Goal: Transaction & Acquisition: Purchase product/service

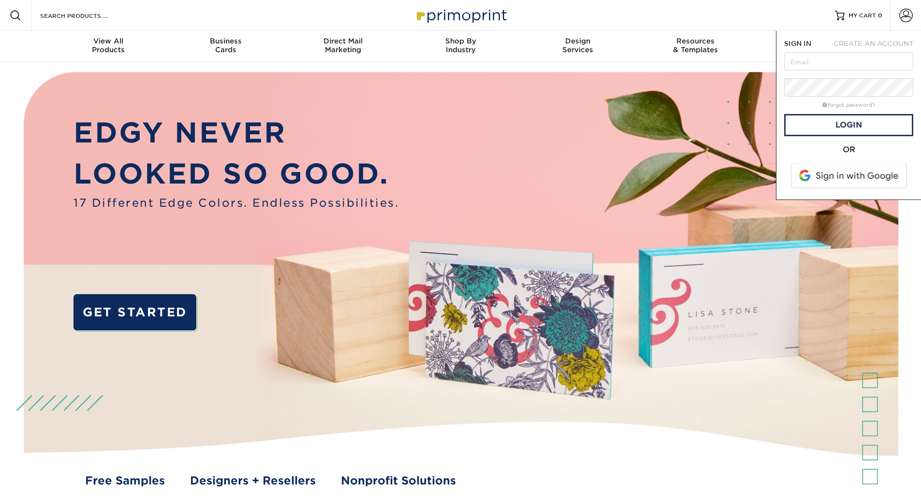
type input "[PERSON_NAME][EMAIL_ADDRESS][DOMAIN_NAME]"
click at [812, 171] on span at bounding box center [849, 175] width 123 height 25
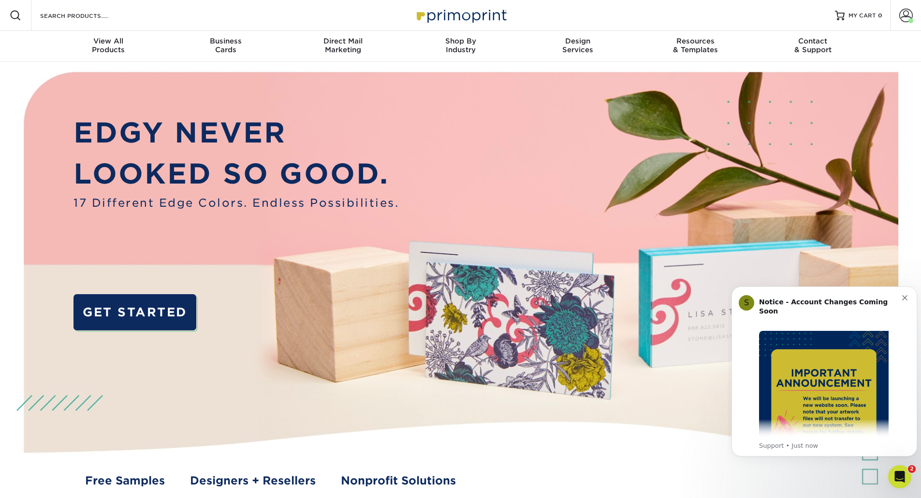
click at [902, 19] on span at bounding box center [906, 16] width 14 height 14
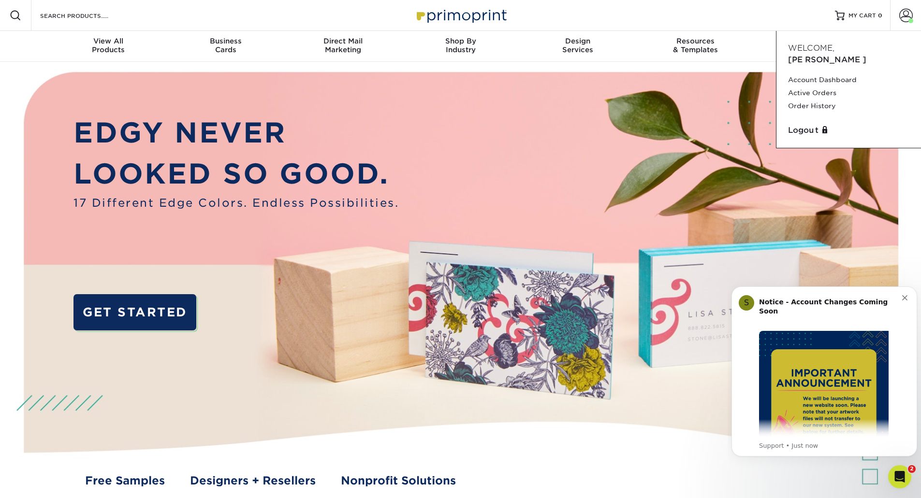
click at [813, 100] on link "Order History" at bounding box center [848, 106] width 121 height 13
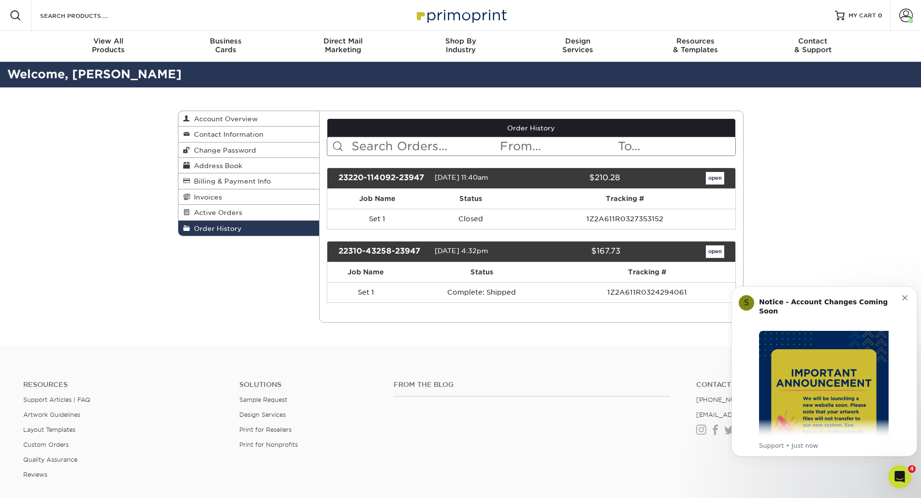
click at [448, 217] on td "Closed" at bounding box center [470, 219] width 87 height 20
click at [719, 179] on link "open" at bounding box center [714, 178] width 18 height 13
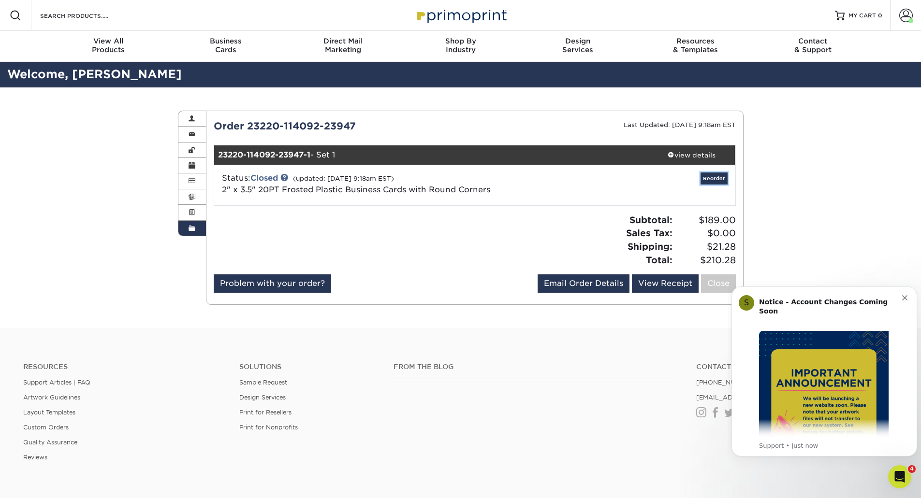
click at [709, 182] on link "Reorder" at bounding box center [713, 179] width 27 height 12
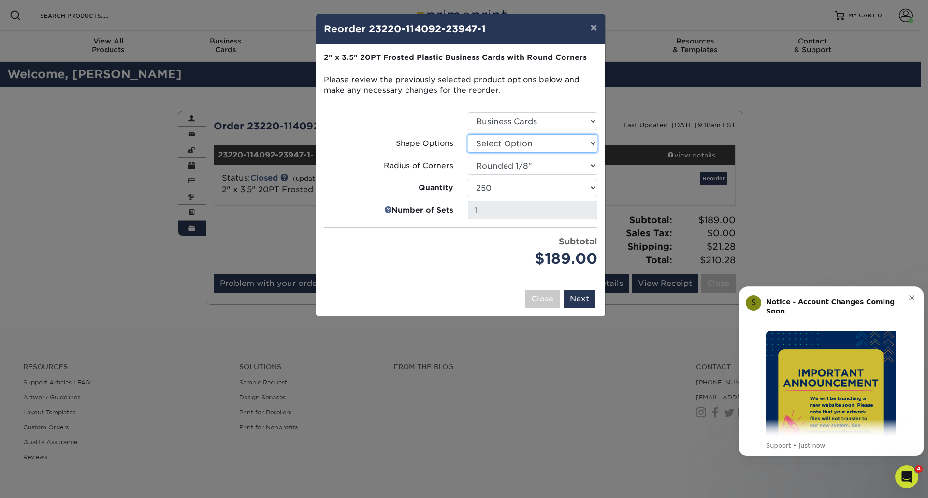
click at [549, 143] on select "Select Option Rounded 4 Corners" at bounding box center [532, 143] width 129 height 18
select select "7672df9e-0e0a-464d-8e1f-920c575e4da3"
click at [468, 134] on select "Select Option Rounded 4 Corners" at bounding box center [532, 143] width 129 height 18
click at [580, 298] on button "Next" at bounding box center [579, 299] width 32 height 18
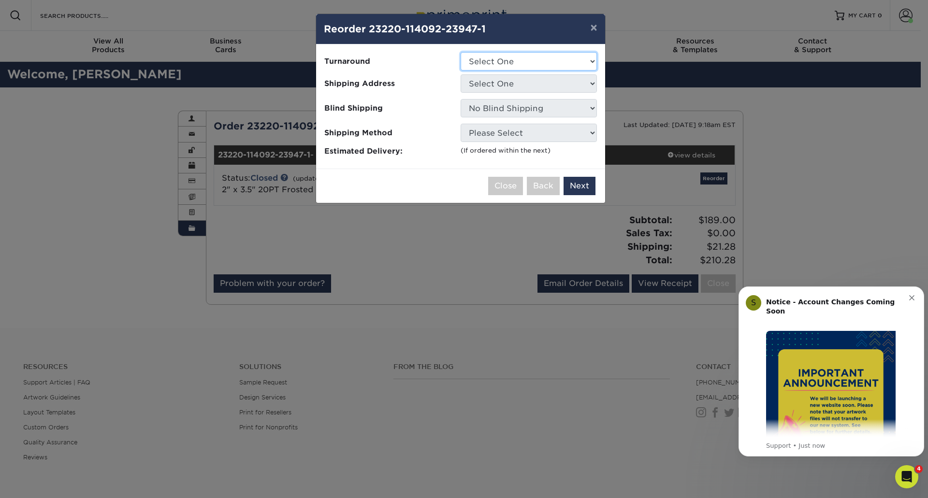
click at [524, 63] on select "Select One 2-4 Business Days" at bounding box center [528, 61] width 136 height 18
select select "3c751e7c-1dd2-492b-87e3-c4f15716f82e"
click at [460, 52] on select "Select One 2-4 Business Days" at bounding box center [528, 61] width 136 height 18
click at [523, 85] on select "Select One PSF" at bounding box center [528, 83] width 136 height 18
select select "228764"
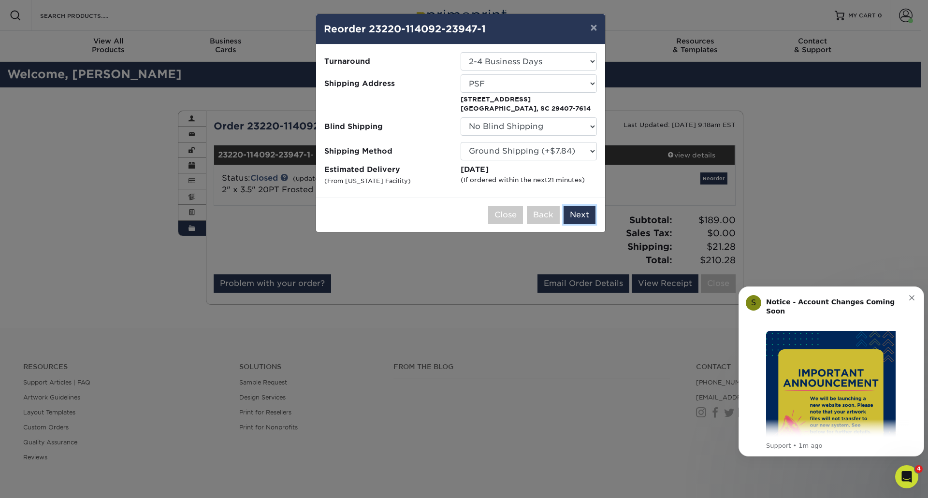
click at [584, 218] on button "Next" at bounding box center [579, 215] width 32 height 18
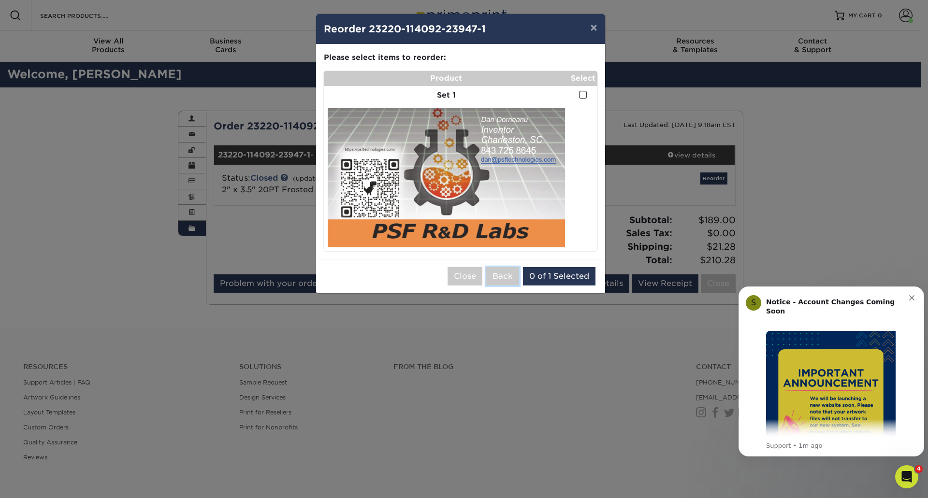
click at [505, 276] on button "Back" at bounding box center [502, 276] width 33 height 18
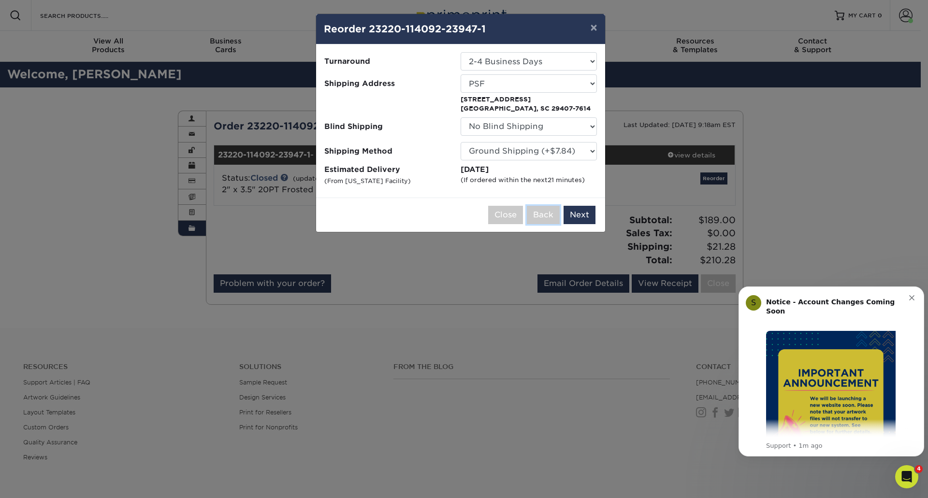
click at [550, 214] on button "Back" at bounding box center [543, 215] width 33 height 18
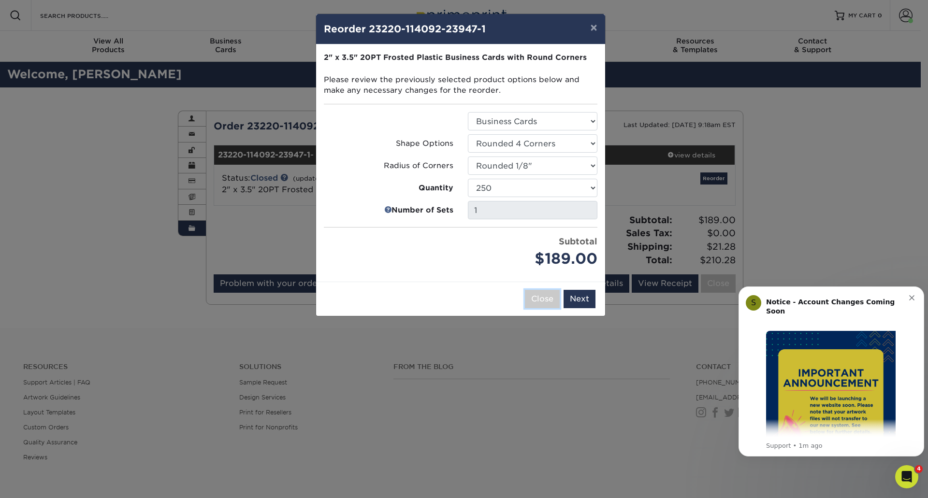
click at [550, 302] on button "Close" at bounding box center [542, 299] width 35 height 18
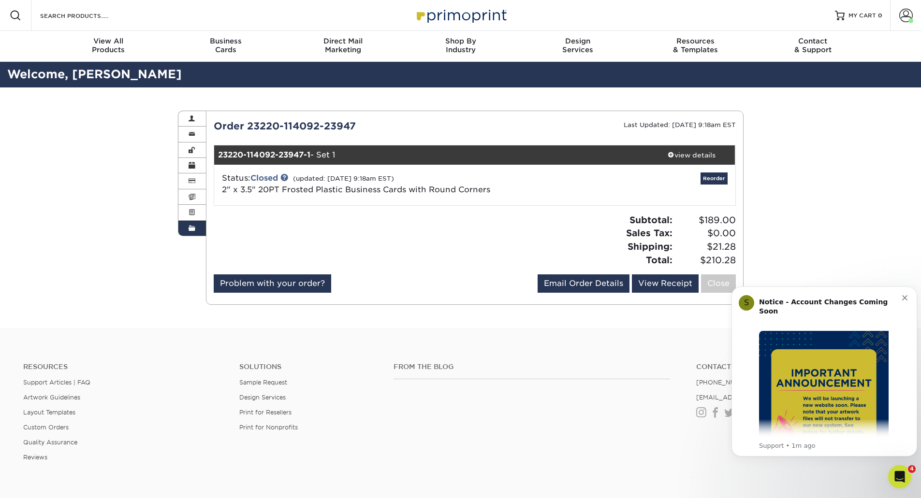
click at [905, 300] on icon "Dismiss notification" at bounding box center [904, 297] width 5 height 5
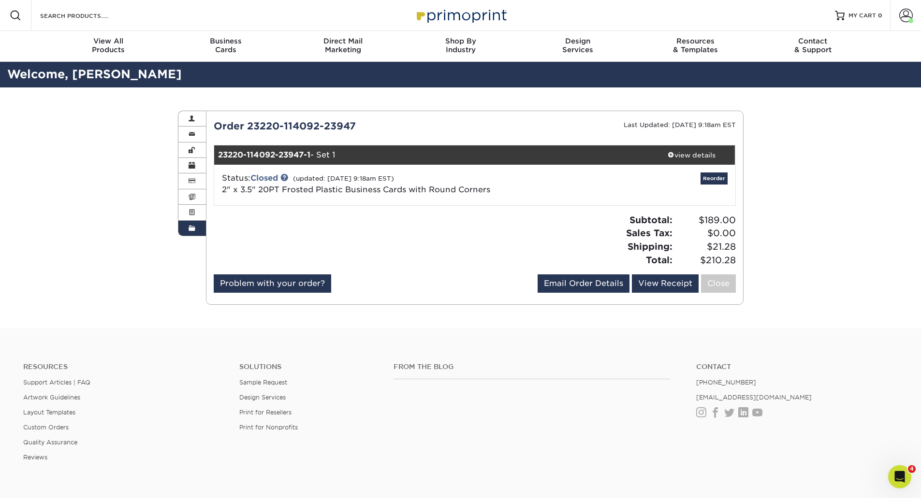
click at [902, 479] on icon "Open Intercom Messenger" at bounding box center [900, 477] width 16 height 16
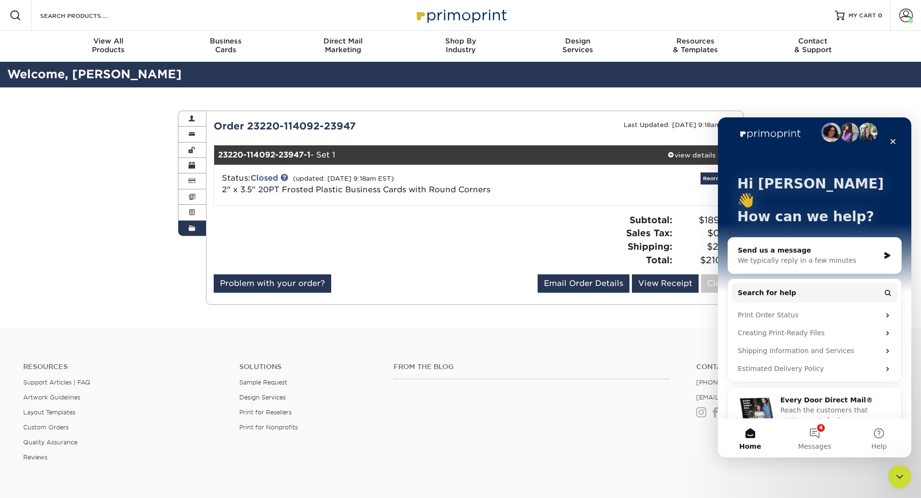
scroll to position [13, 0]
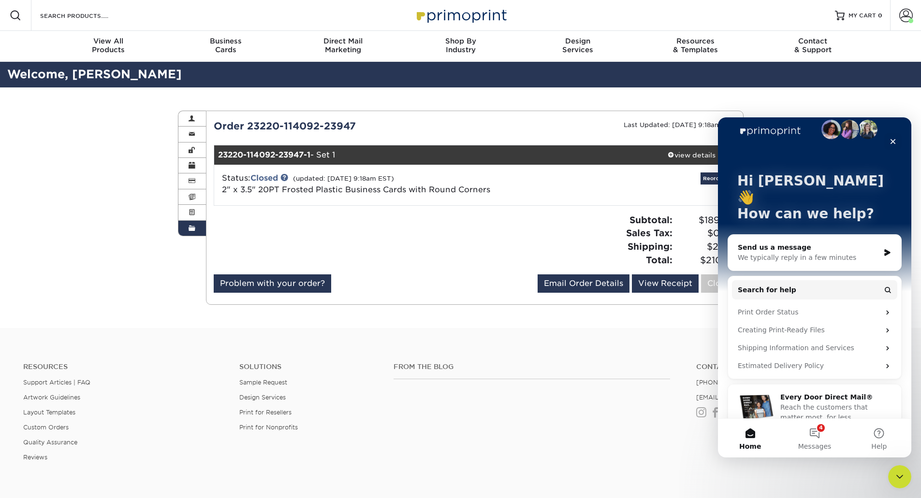
click at [814, 433] on button "4 Messages" at bounding box center [814, 438] width 64 height 39
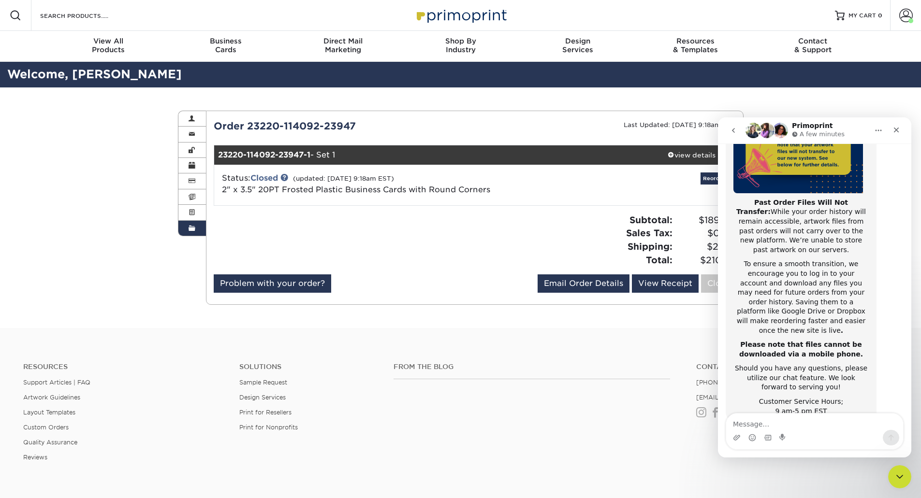
scroll to position [0, 0]
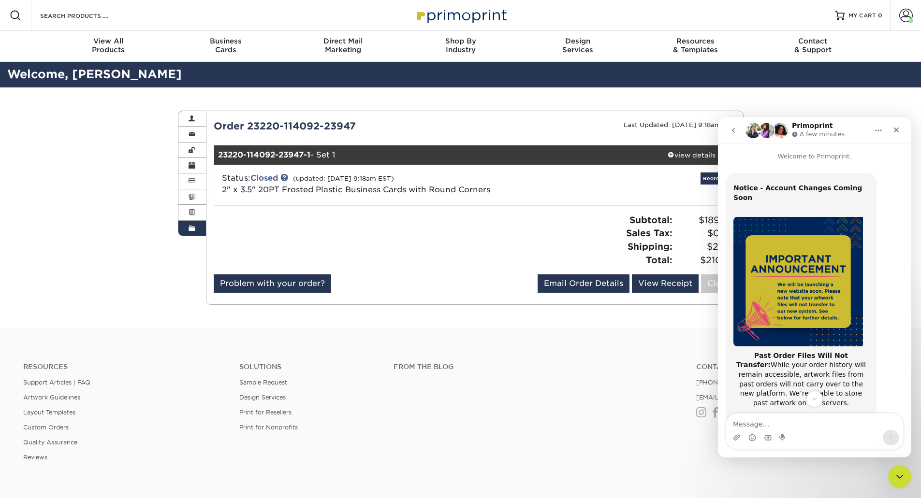
click at [732, 129] on icon "go back" at bounding box center [733, 131] width 8 height 8
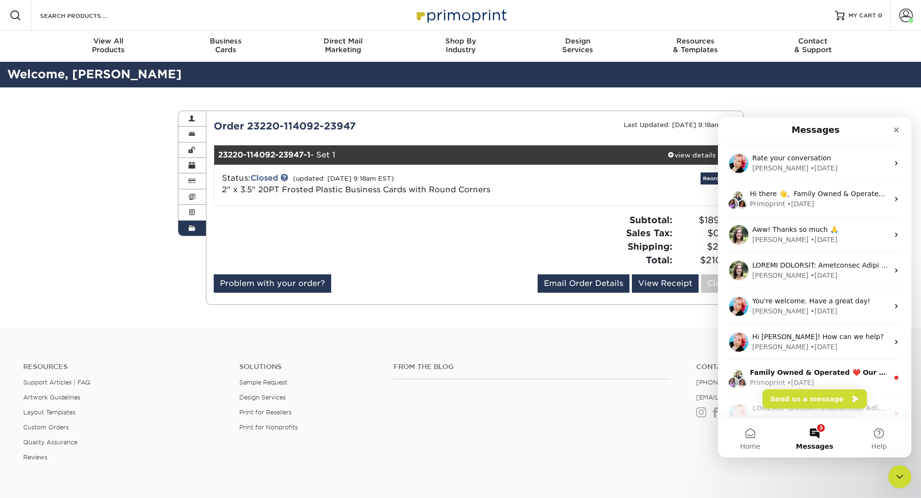
scroll to position [48, 0]
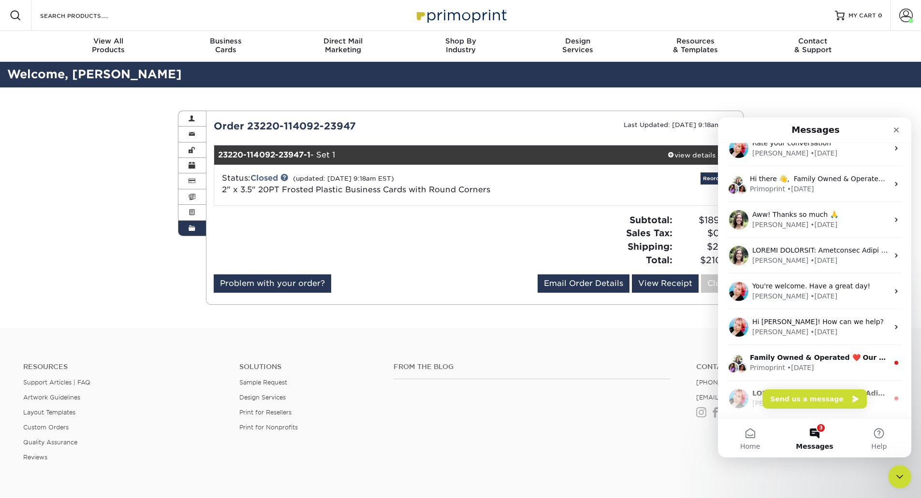
click at [807, 217] on span "Aww! Thanks so much 🙏" at bounding box center [795, 215] width 86 height 8
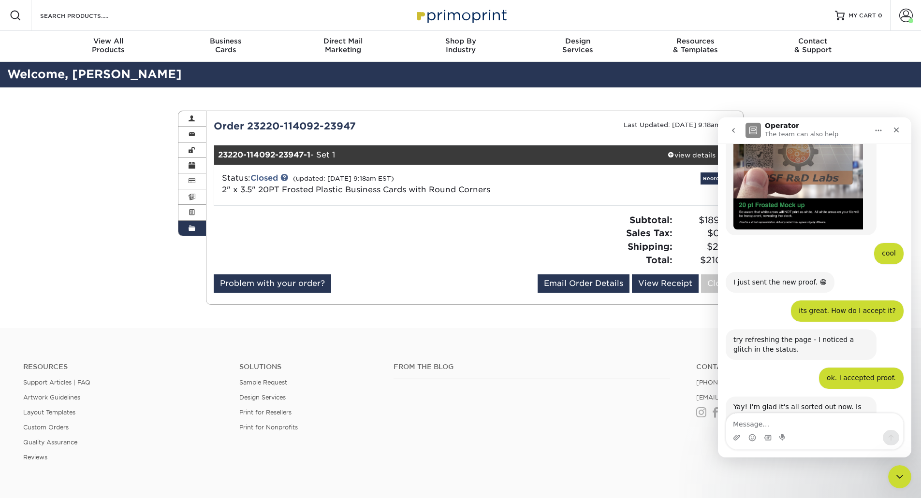
scroll to position [1870, 0]
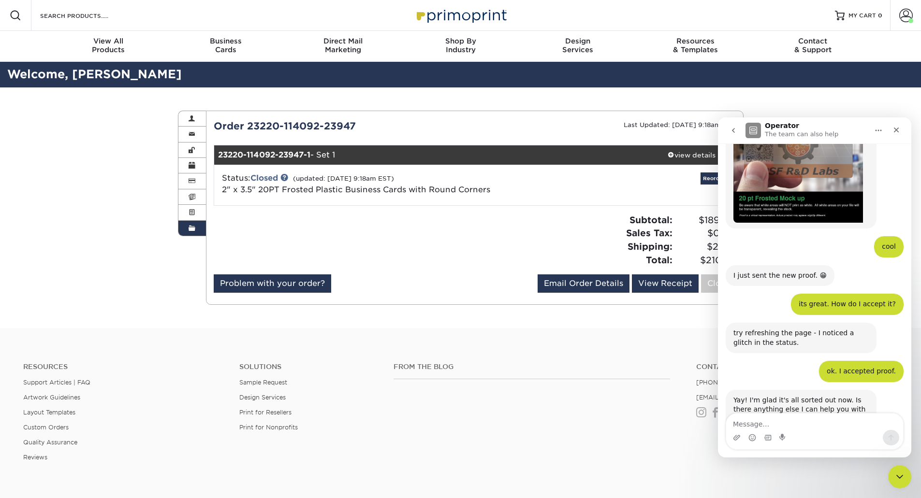
click at [759, 426] on textarea "Message…" at bounding box center [814, 422] width 177 height 16
type textarea "Hi Julie."
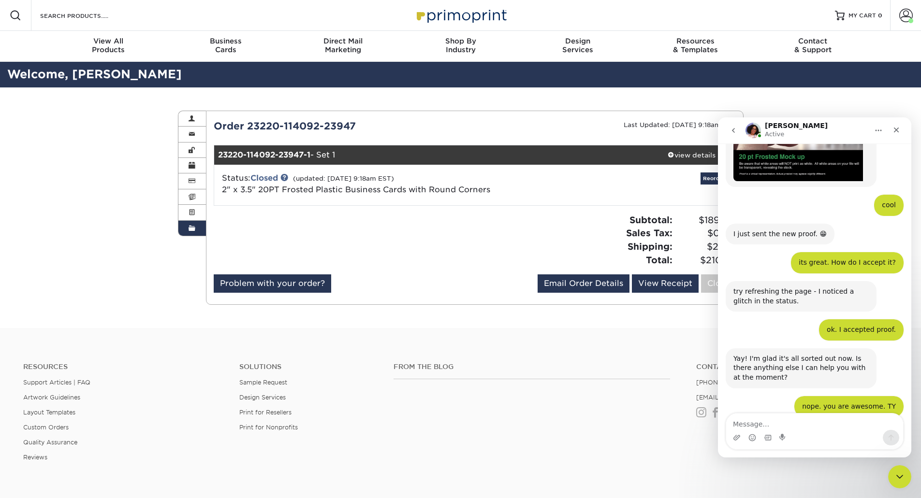
scroll to position [1963, 0]
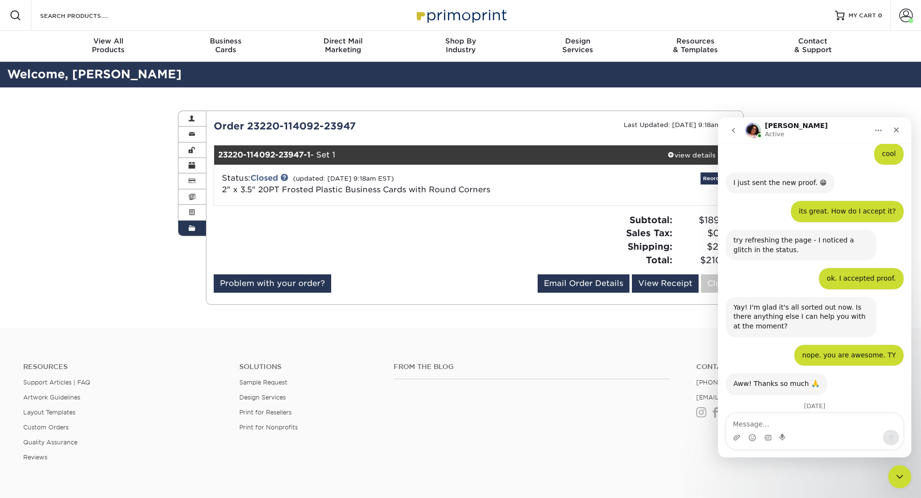
click at [760, 426] on textarea "Message…" at bounding box center [814, 422] width 177 height 16
type textarea "D"
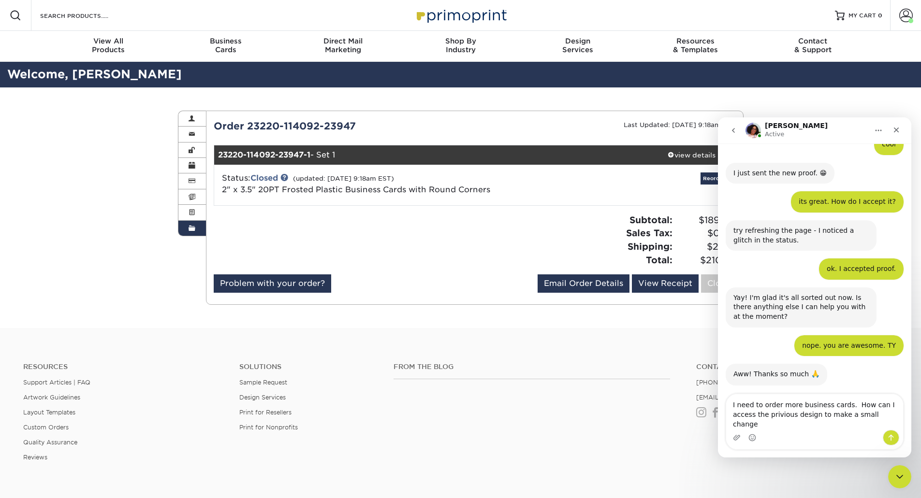
type textarea "I need to order more business cards. How can I access the privious design to ma…"
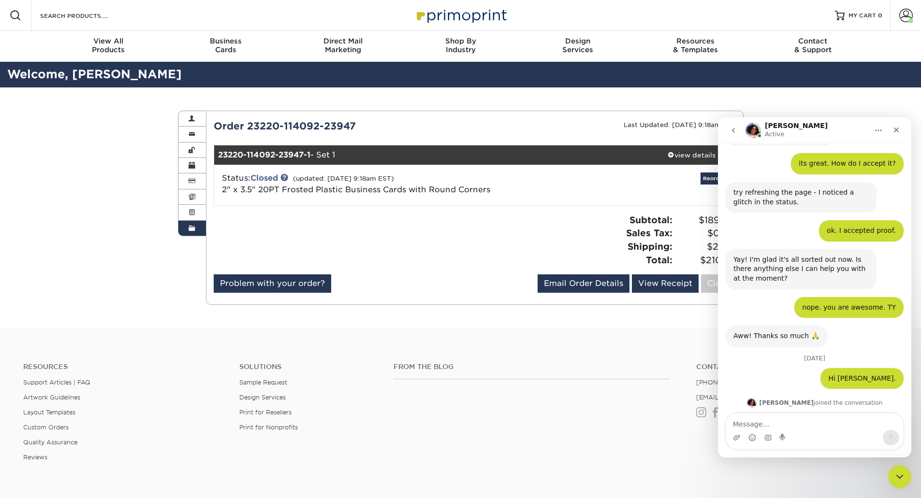
click at [112, 126] on div "Order History Account Overview Contact Information Change Password Address Book…" at bounding box center [460, 207] width 921 height 241
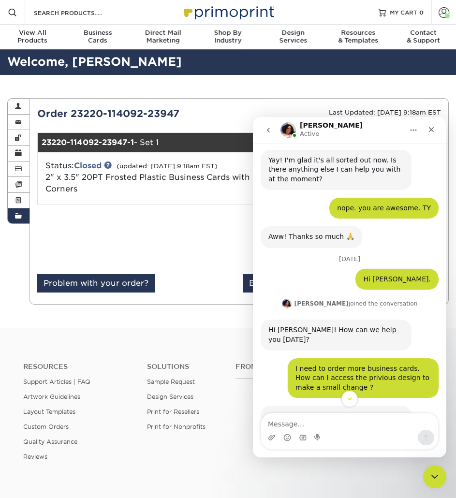
scroll to position [2111, 0]
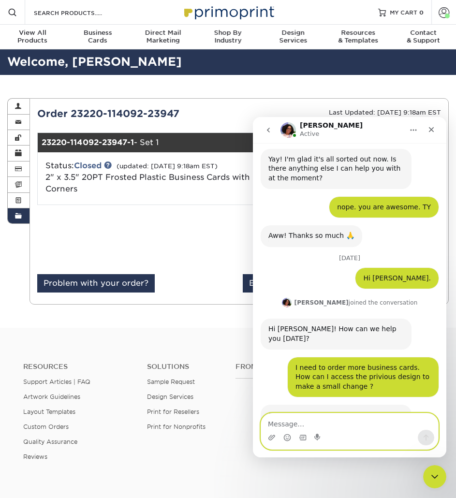
click at [297, 421] on textarea "Message…" at bounding box center [349, 421] width 177 height 16
type textarea "Is this what I did before ?"
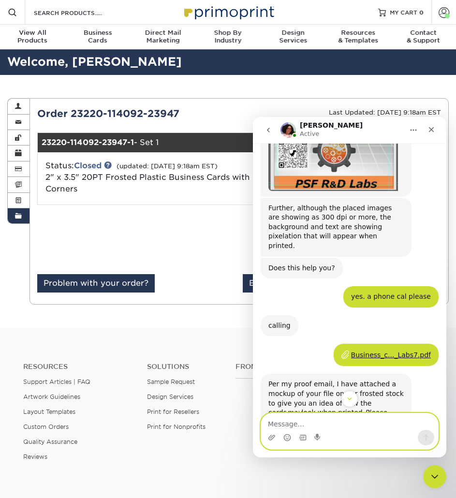
scroll to position [1463, 0]
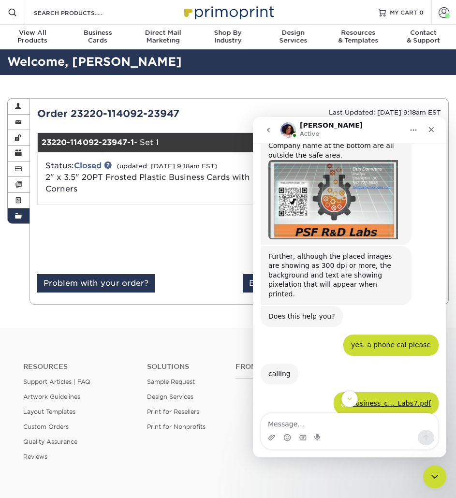
click at [383, 398] on div "Business_c..._Labs7.pdf" at bounding box center [391, 403] width 80 height 10
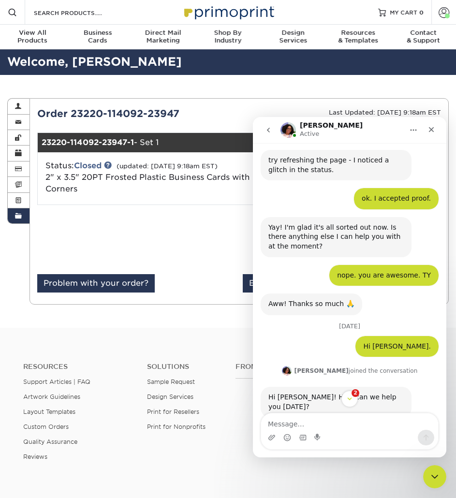
scroll to position [2225, 0]
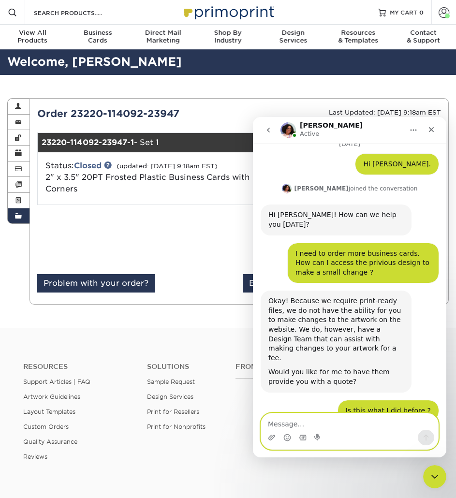
click at [295, 421] on textarea "Message…" at bounding box center [349, 421] width 177 height 16
type textarea "ok. Let me check this and let you know. Thanks."
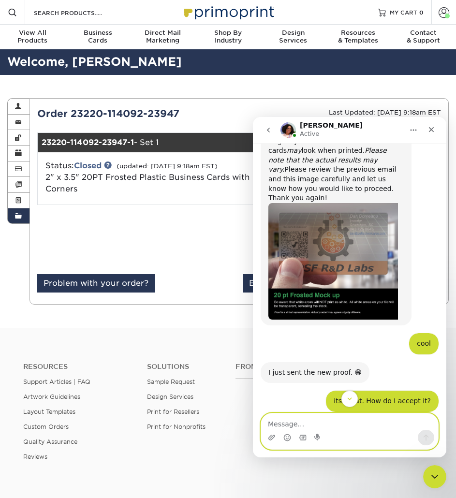
scroll to position [1716, 0]
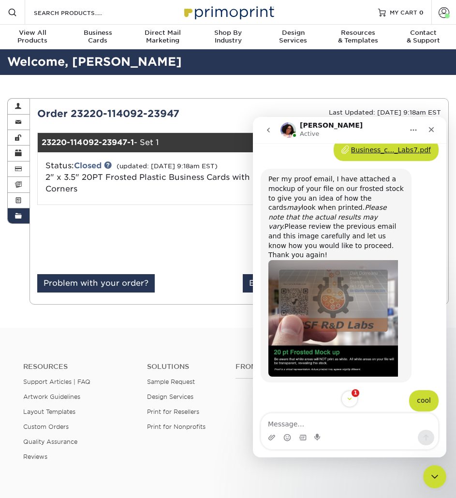
click at [430, 131] on icon "Close" at bounding box center [431, 129] width 5 height 5
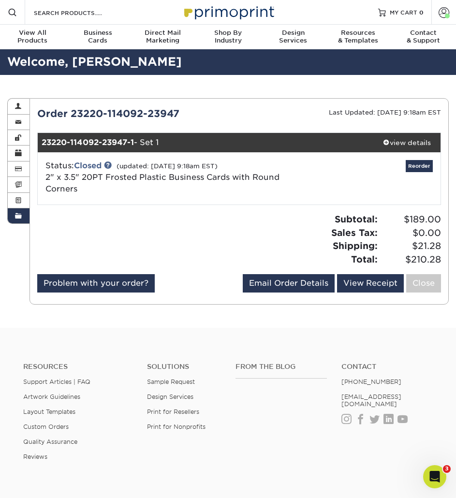
scroll to position [2291, 0]
click at [430, 482] on div "Open Intercom Messenger" at bounding box center [434, 476] width 32 height 32
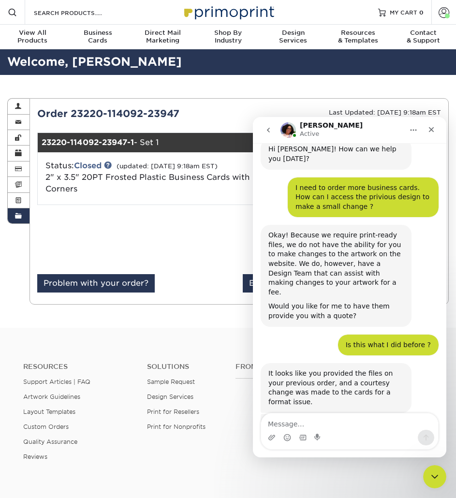
click at [265, 131] on icon "go back" at bounding box center [268, 130] width 8 height 8
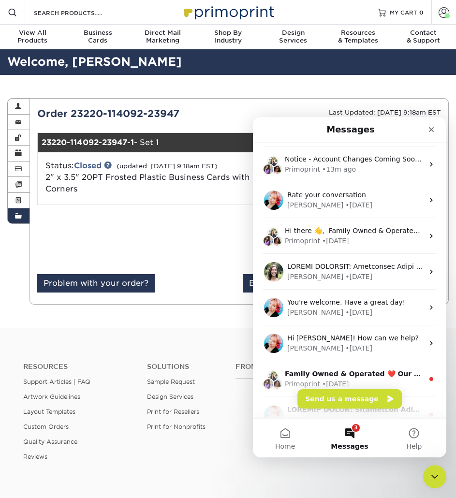
scroll to position [48, 0]
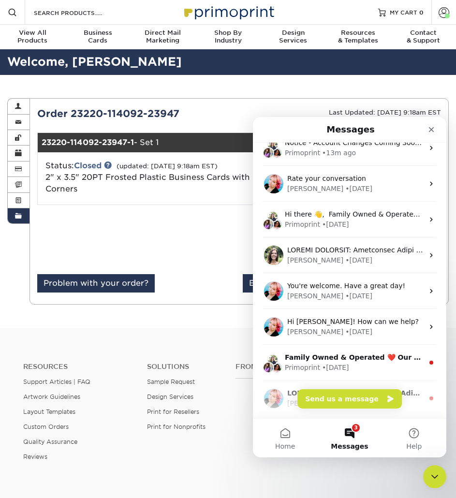
click at [345, 186] on div "• 134w ago" at bounding box center [358, 189] width 27 height 10
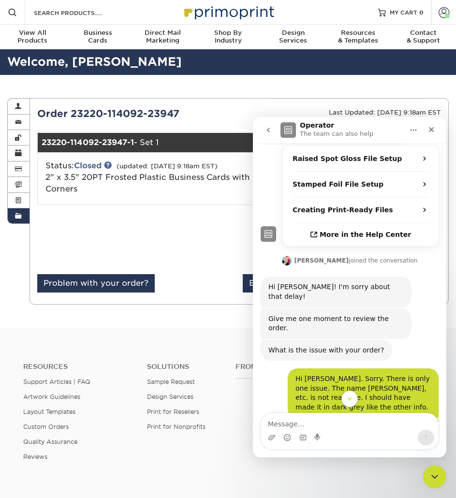
scroll to position [338, 0]
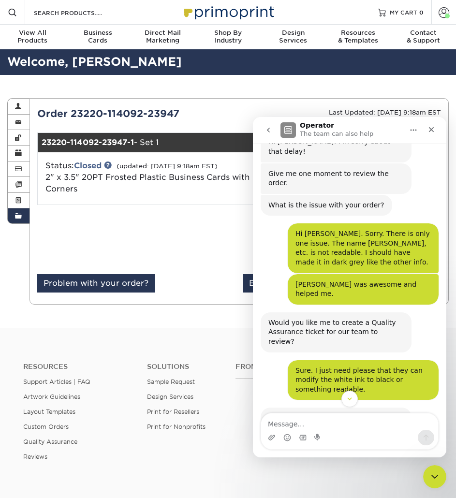
click at [268, 131] on icon "go back" at bounding box center [268, 130] width 3 height 5
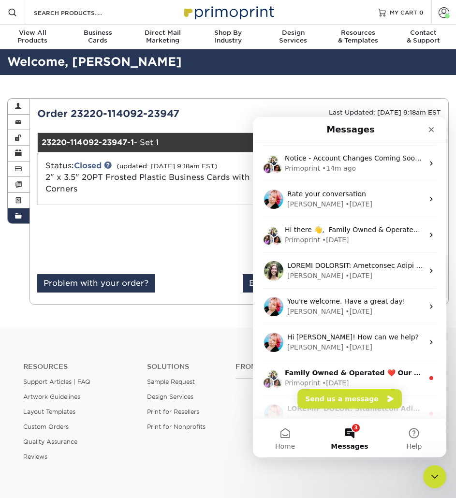
scroll to position [48, 0]
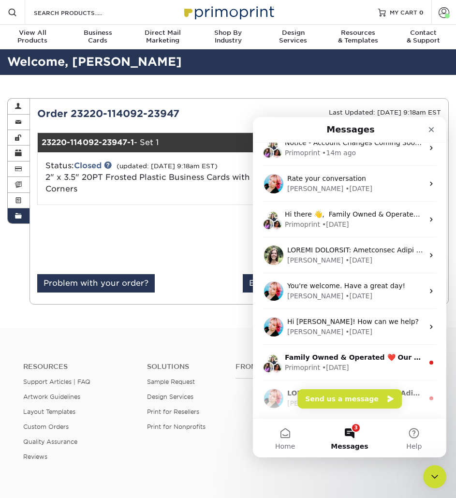
click at [345, 329] on div "• 136w ago" at bounding box center [358, 332] width 27 height 10
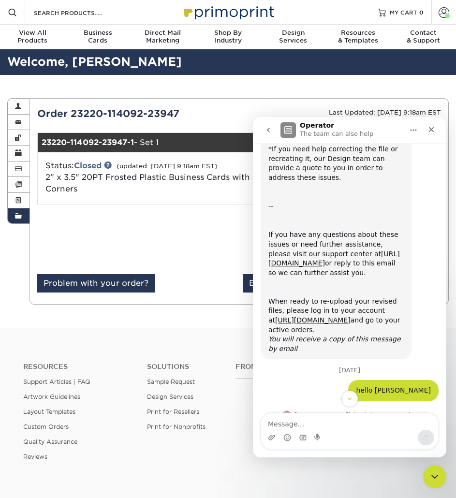
scroll to position [514, 0]
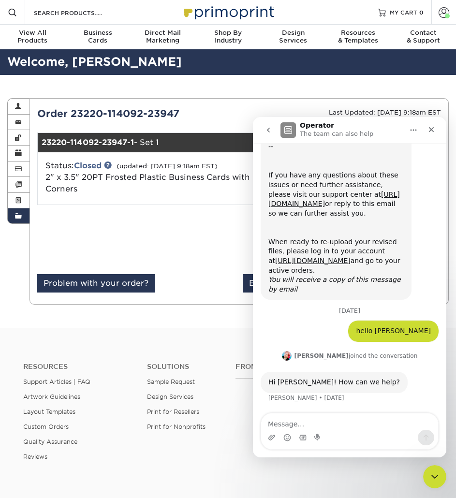
click at [268, 131] on icon "go back" at bounding box center [268, 130] width 3 height 5
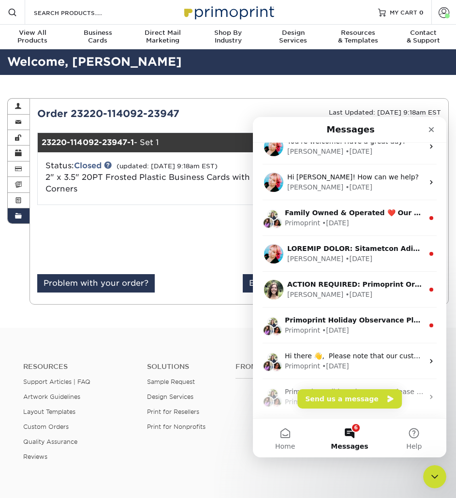
scroll to position [193, 0]
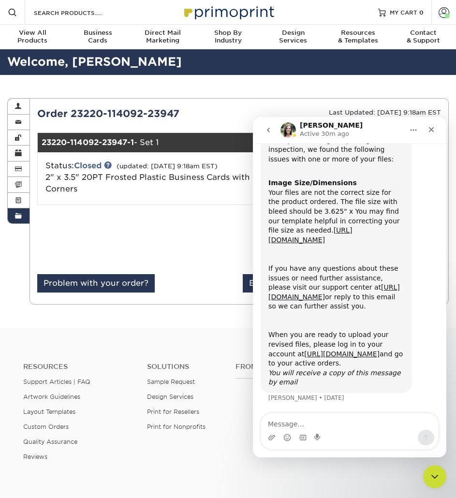
scroll to position [0, 0]
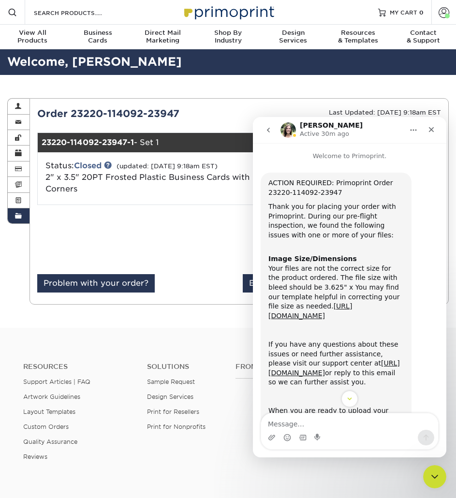
click at [432, 129] on icon "Close" at bounding box center [431, 129] width 5 height 5
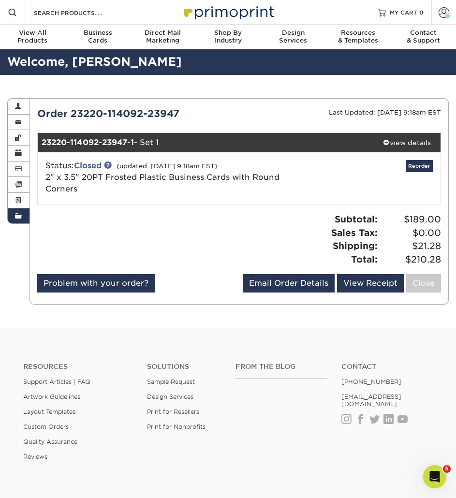
click at [429, 472] on div "Open Intercom Messenger" at bounding box center [434, 476] width 32 height 32
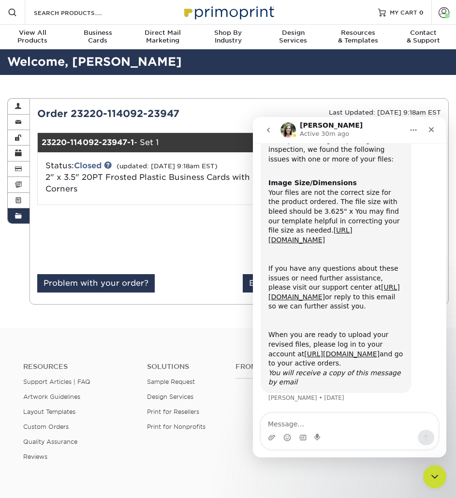
scroll to position [86, 0]
click at [266, 130] on icon "go back" at bounding box center [268, 130] width 8 height 8
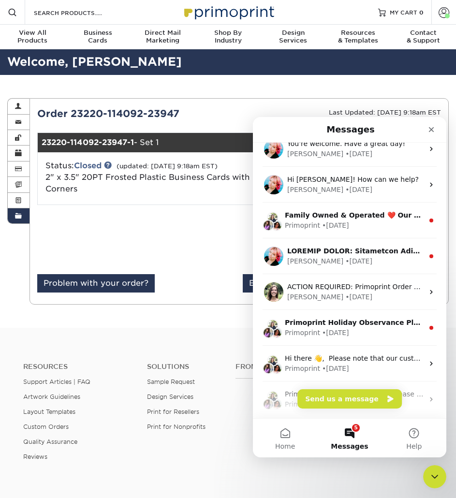
scroll to position [188, 0]
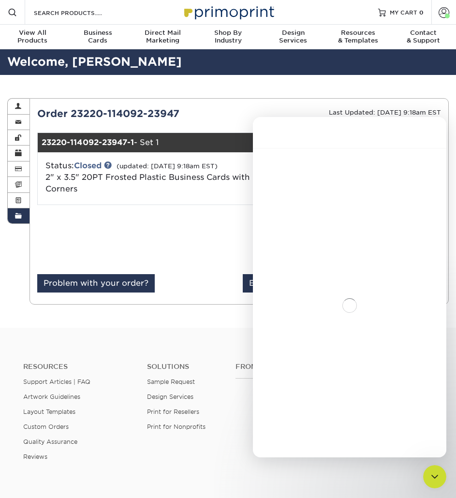
click at [329, 288] on div "Intercom messenger" at bounding box center [349, 305] width 193 height 315
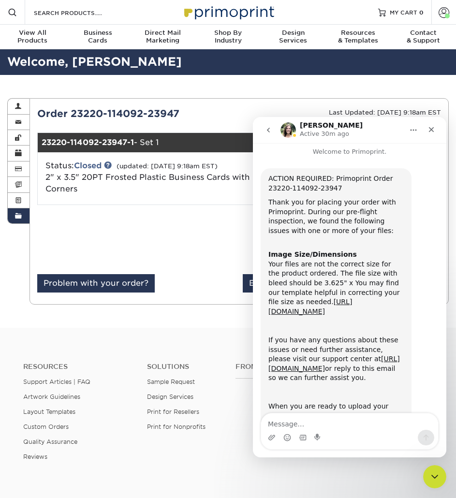
scroll to position [0, 0]
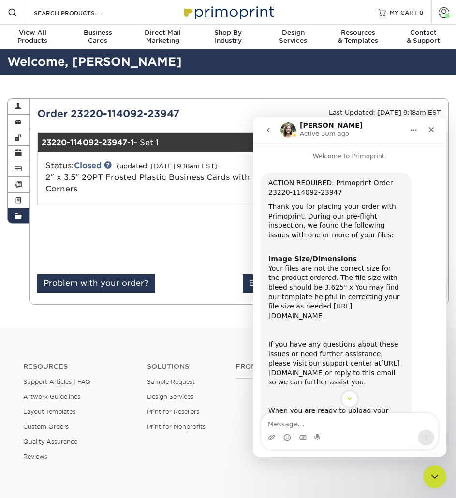
click at [428, 133] on div "Close" at bounding box center [430, 129] width 17 height 17
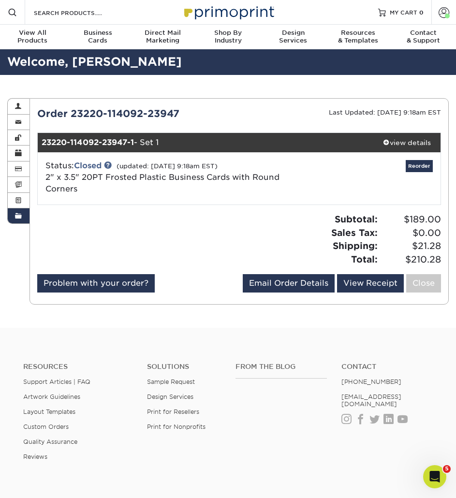
click at [430, 474] on icon "Open Intercom Messenger" at bounding box center [435, 477] width 16 height 16
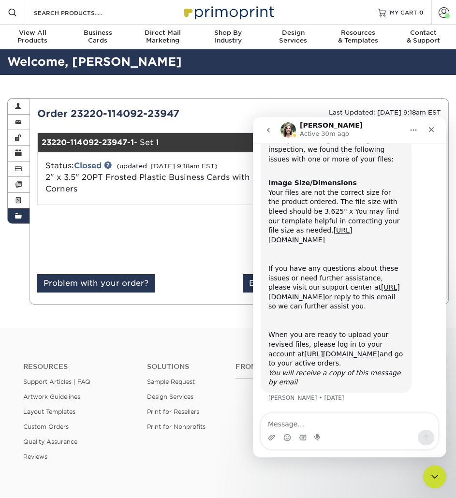
scroll to position [86, 0]
click at [267, 132] on icon "go back" at bounding box center [268, 130] width 8 height 8
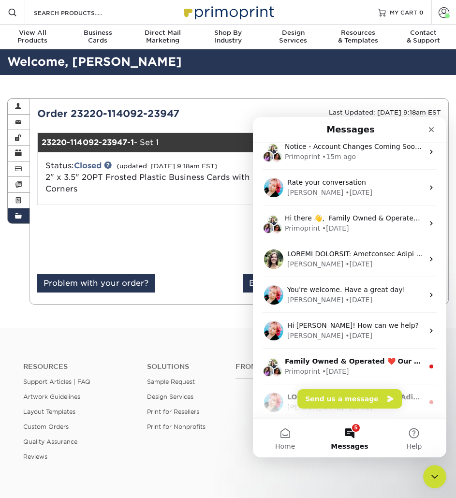
scroll to position [97, 0]
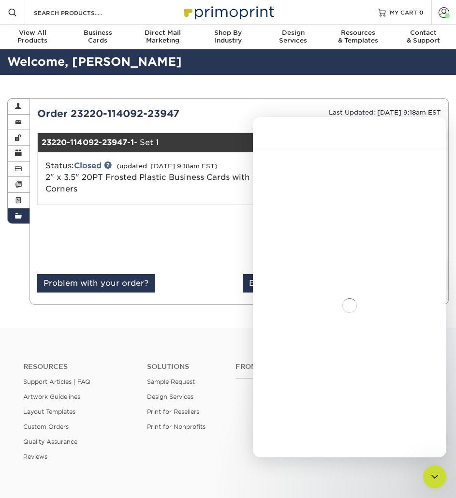
click at [337, 349] on div "Intercom messenger" at bounding box center [349, 305] width 193 height 315
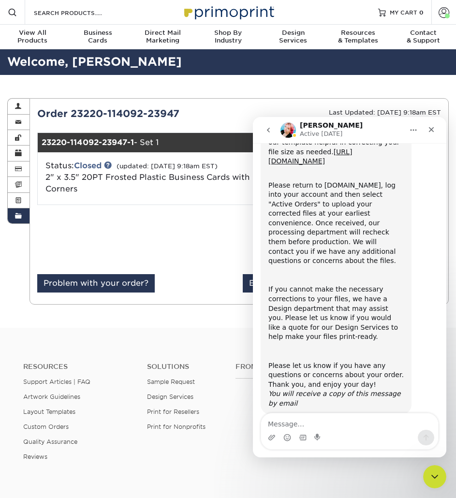
scroll to position [180, 0]
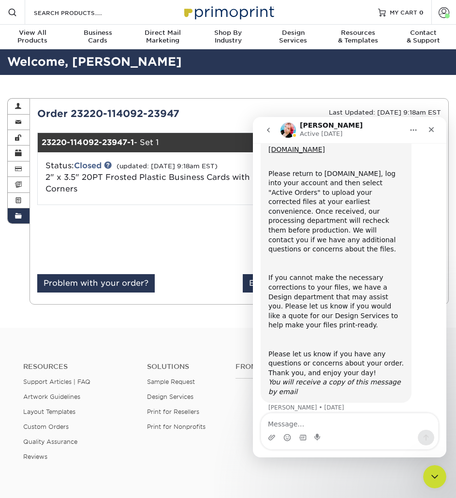
click at [264, 127] on button "go back" at bounding box center [268, 130] width 18 height 18
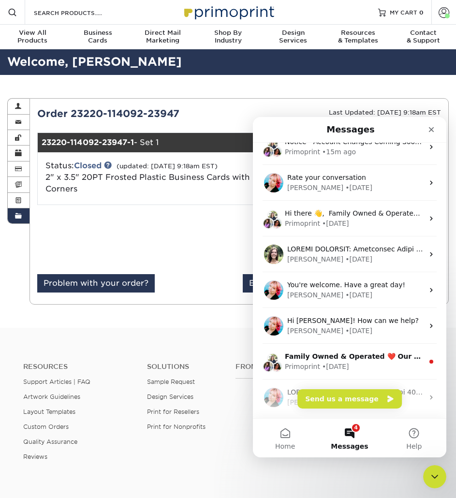
scroll to position [48, 0]
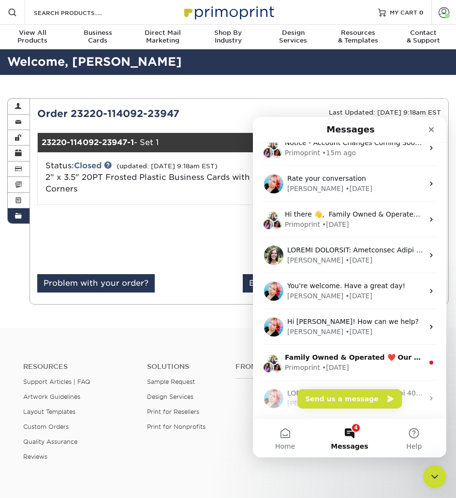
click at [345, 295] on div "• 136w ago" at bounding box center [358, 296] width 27 height 10
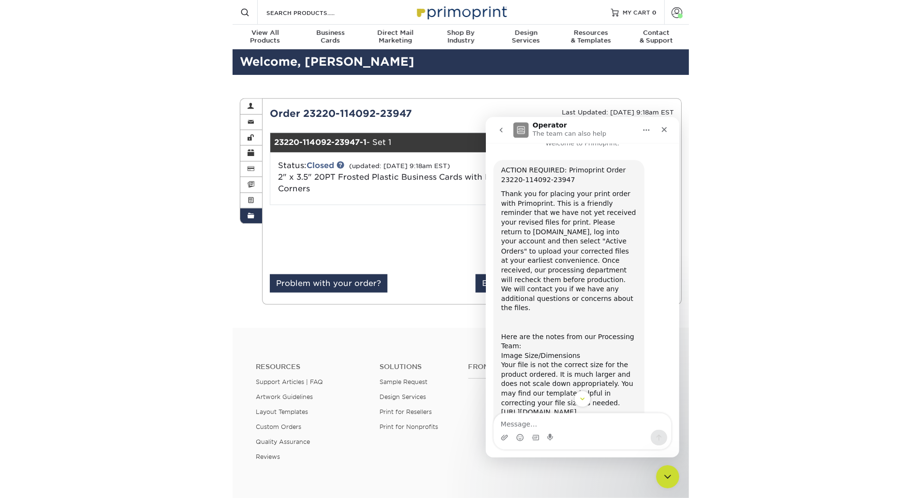
scroll to position [0, 0]
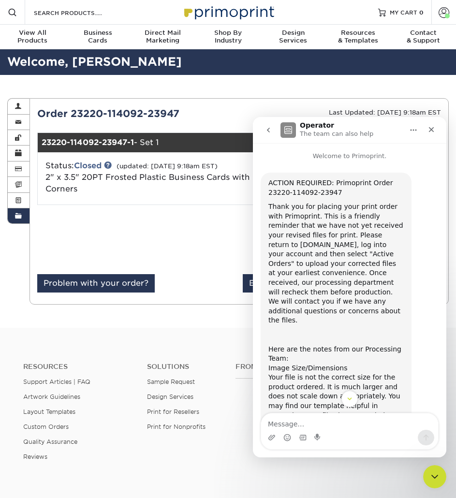
click at [267, 131] on icon "go back" at bounding box center [268, 130] width 8 height 8
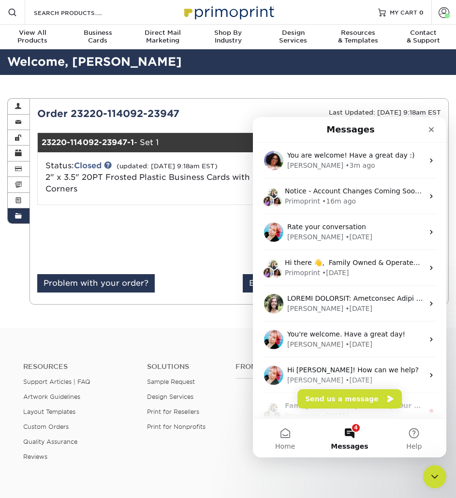
click at [438, 133] on div "Close" at bounding box center [430, 129] width 17 height 17
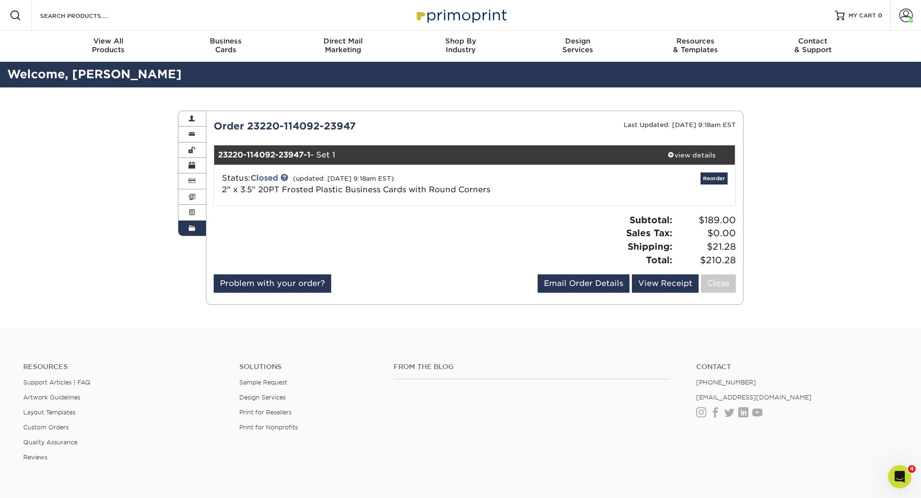
click at [904, 19] on span at bounding box center [906, 16] width 14 height 14
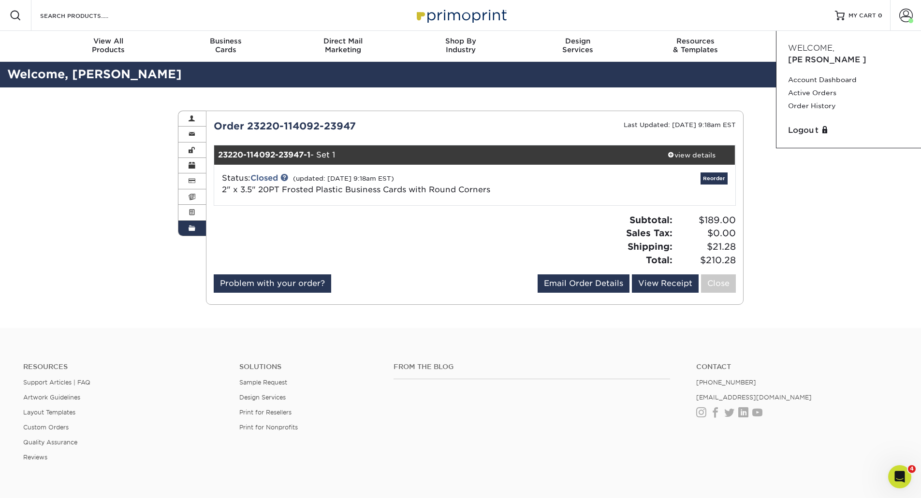
click at [810, 100] on link "Order History" at bounding box center [848, 106] width 121 height 13
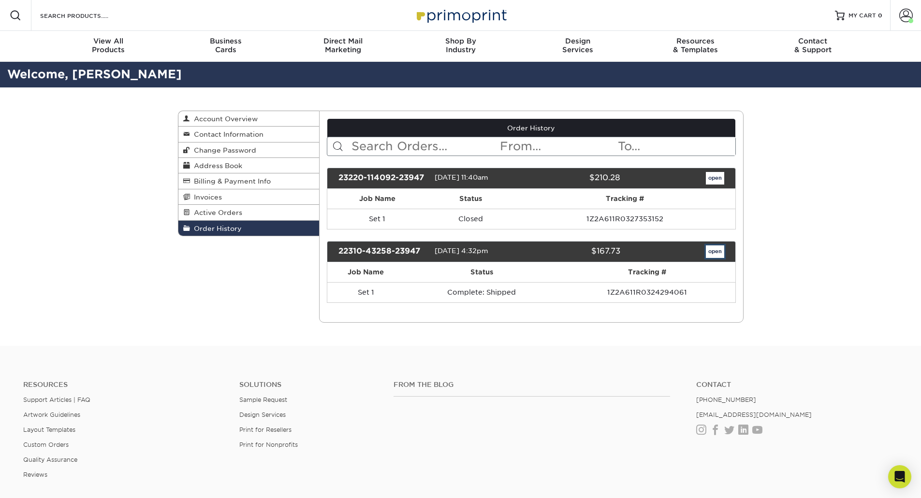
click at [714, 252] on link "open" at bounding box center [714, 251] width 18 height 13
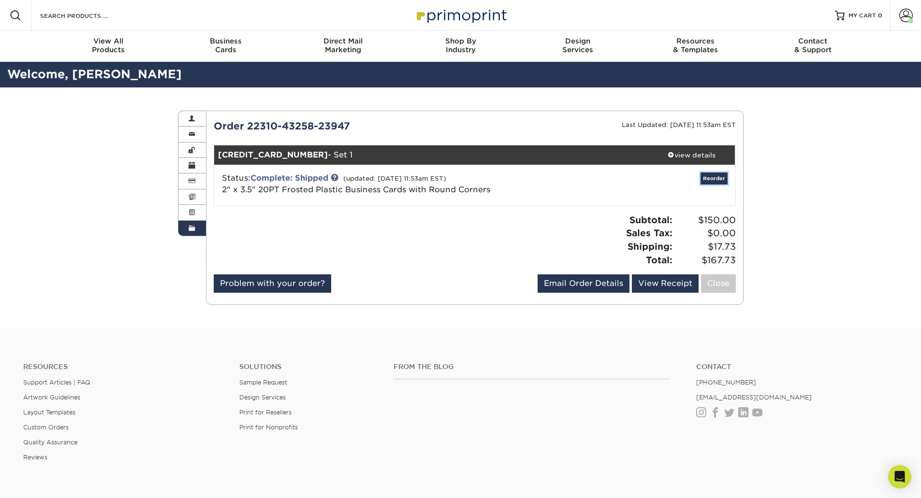
click at [711, 180] on link "Reorder" at bounding box center [713, 179] width 27 height 12
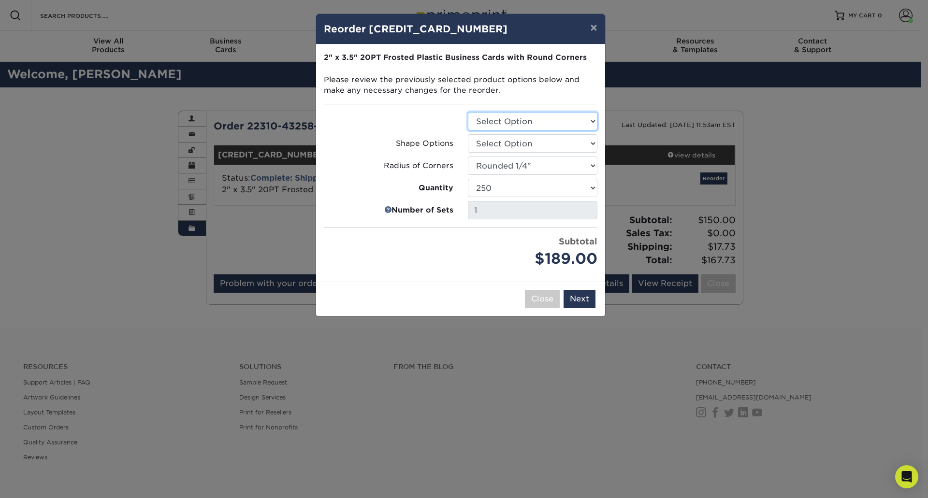
click at [588, 124] on select "Select Option Business Cards" at bounding box center [532, 121] width 129 height 18
select select "3b5148f1-0588-4f88-a218-97bcfdce65c1"
click at [468, 112] on select "Select Option Business Cards" at bounding box center [532, 121] width 129 height 18
click at [567, 149] on select "Select Option Rounded 4 Corners" at bounding box center [532, 143] width 129 height 18
select select "7672df9e-0e0a-464d-8e1f-920c575e4da3"
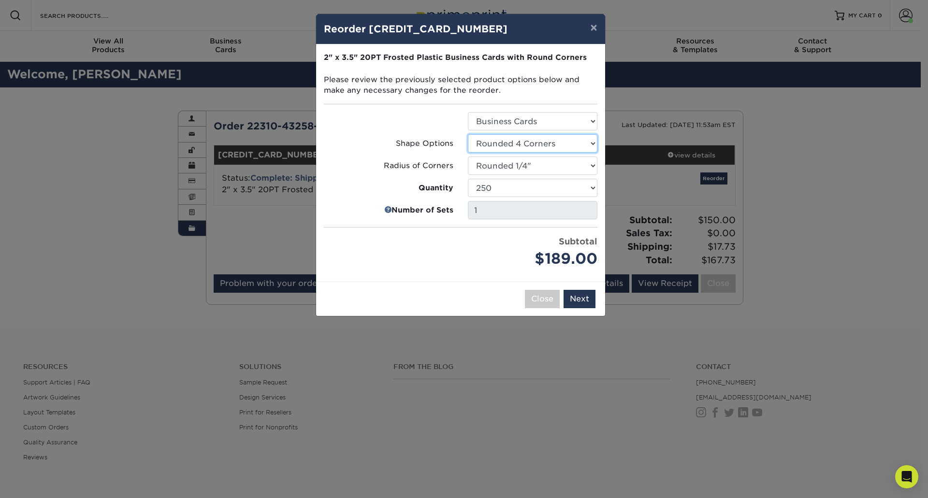
click at [468, 134] on select "Select Option Rounded 4 Corners" at bounding box center [532, 143] width 129 height 18
click at [577, 297] on button "Next" at bounding box center [579, 299] width 32 height 18
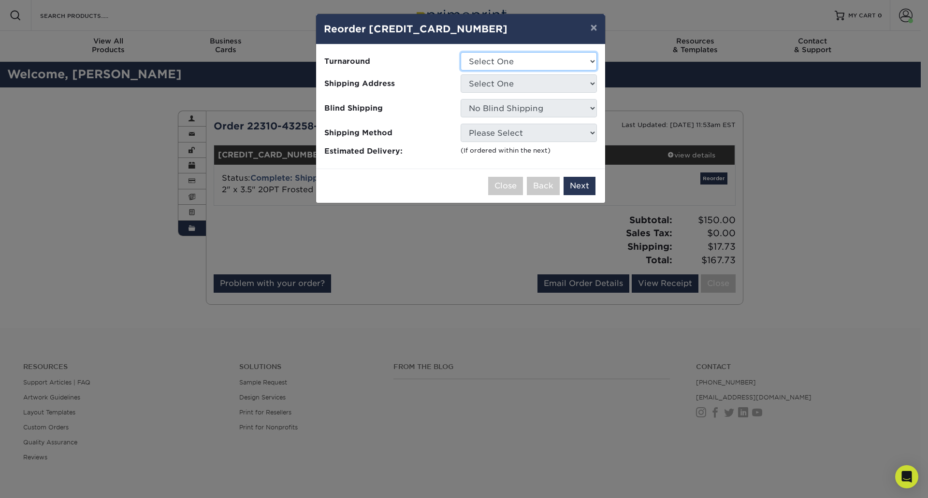
click at [544, 61] on select "Select One 2-4 Business Days" at bounding box center [528, 61] width 136 height 18
select select "3c751e7c-1dd2-492b-87e3-c4f15716f82e"
click at [460, 52] on select "Select One 2-4 Business Days" at bounding box center [528, 61] width 136 height 18
click at [539, 87] on select "Select One PSF" at bounding box center [528, 83] width 136 height 18
select select "228764"
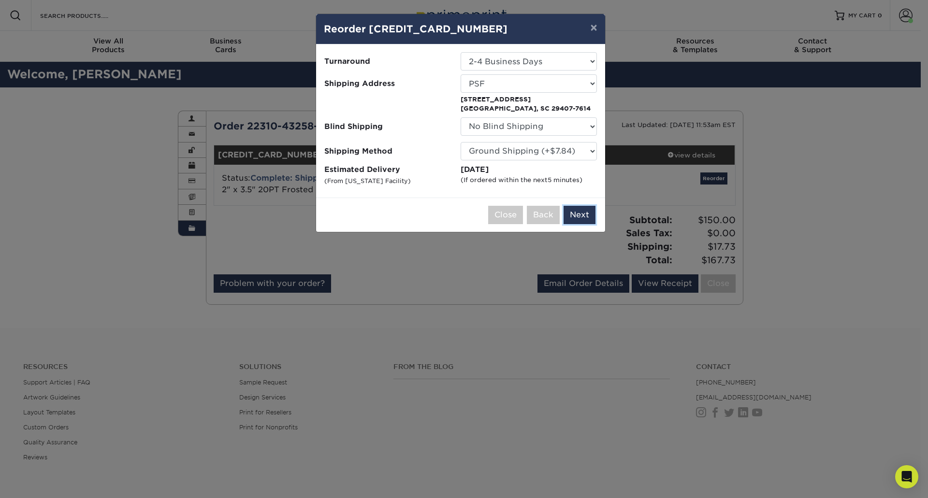
click at [584, 216] on button "Next" at bounding box center [579, 215] width 32 height 18
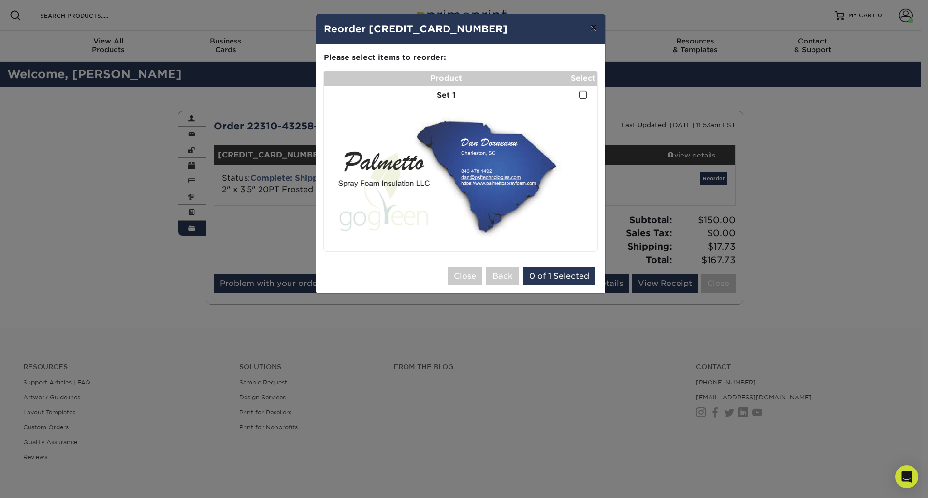
click at [592, 27] on button "×" at bounding box center [593, 27] width 22 height 27
